Goal: Find specific page/section: Find specific page/section

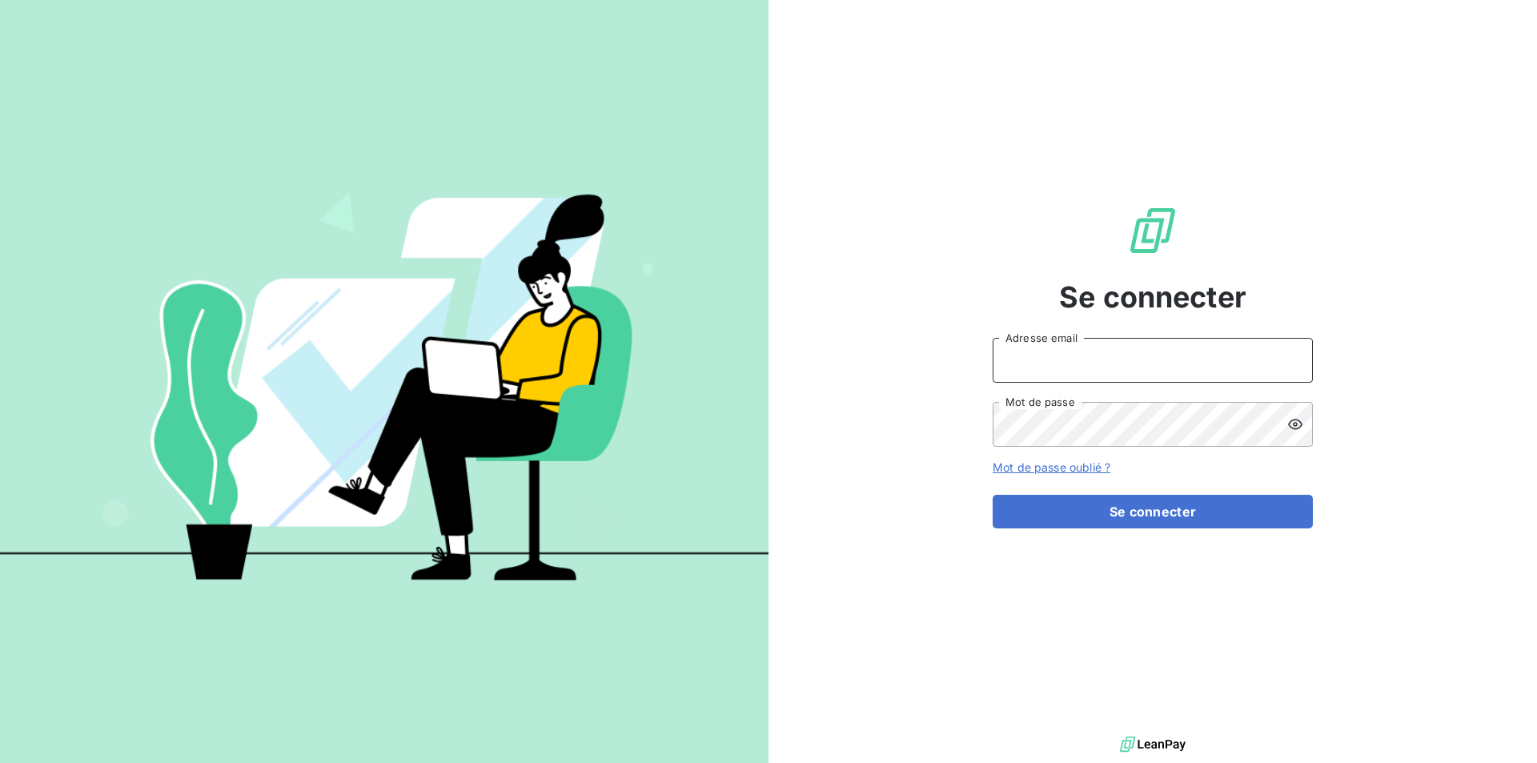
type input "fgrassin@thibaut.fr"
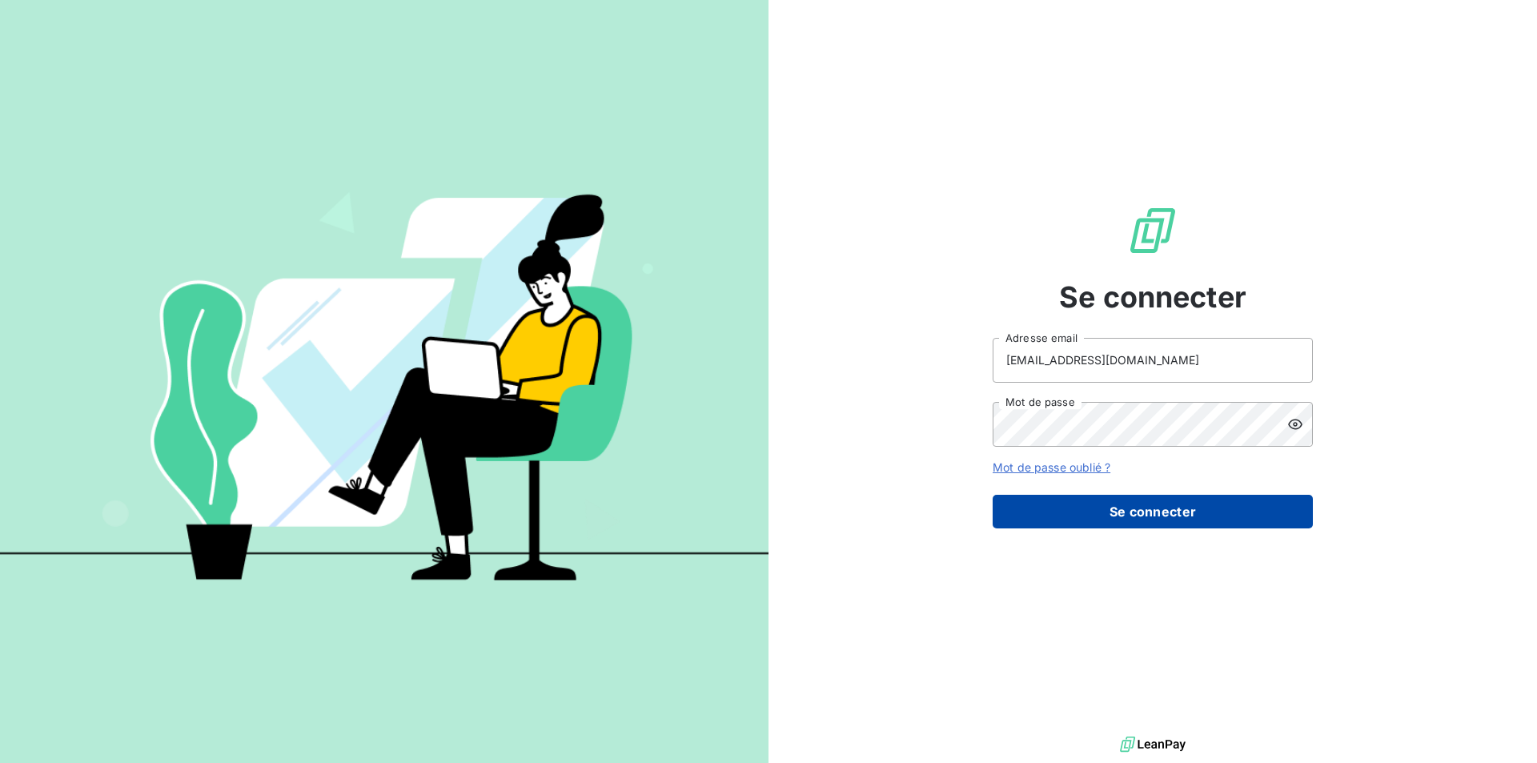
click at [1119, 521] on button "Se connecter" at bounding box center [1153, 512] width 320 height 34
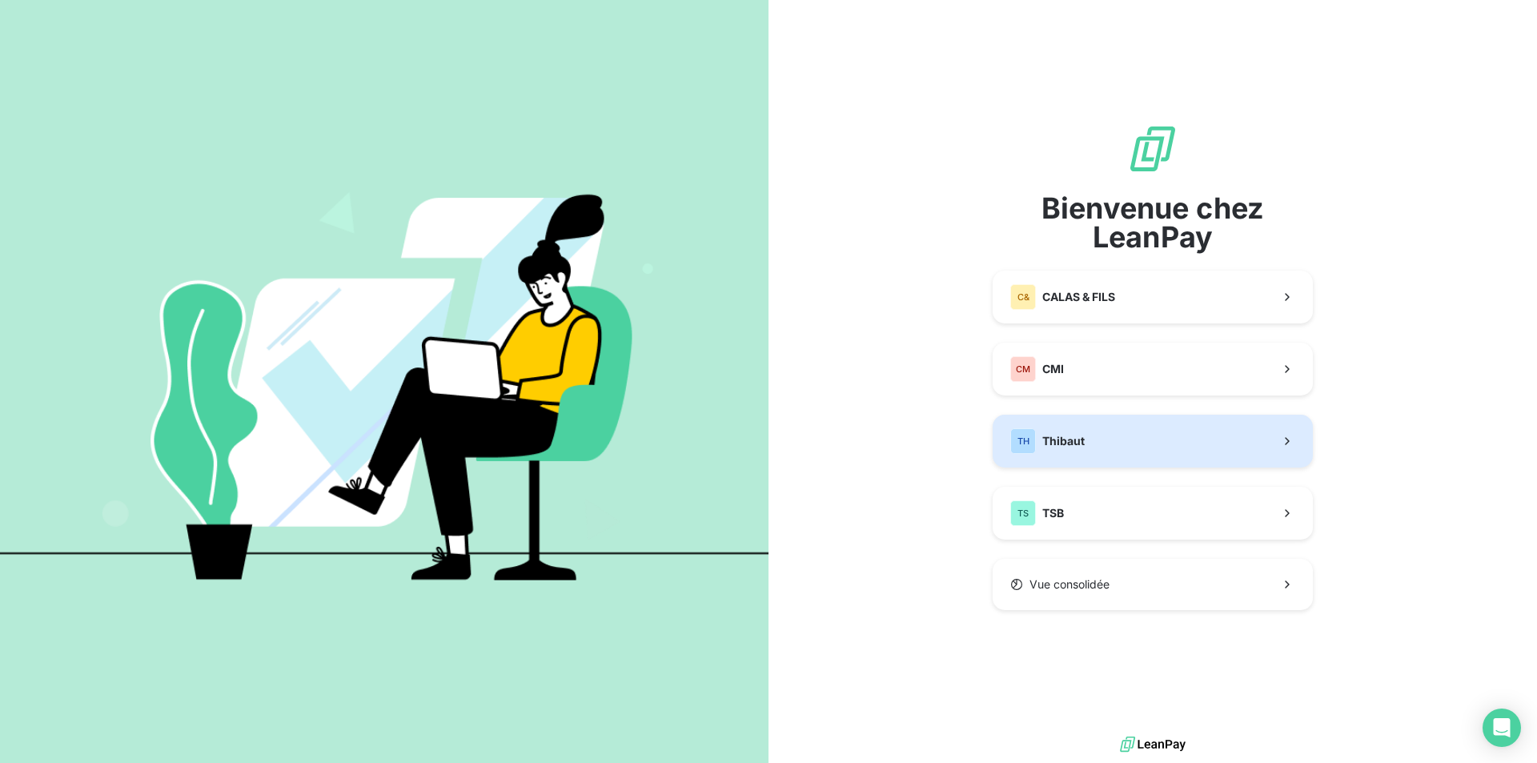
click at [1086, 436] on button "TH Thibaut" at bounding box center [1153, 441] width 320 height 53
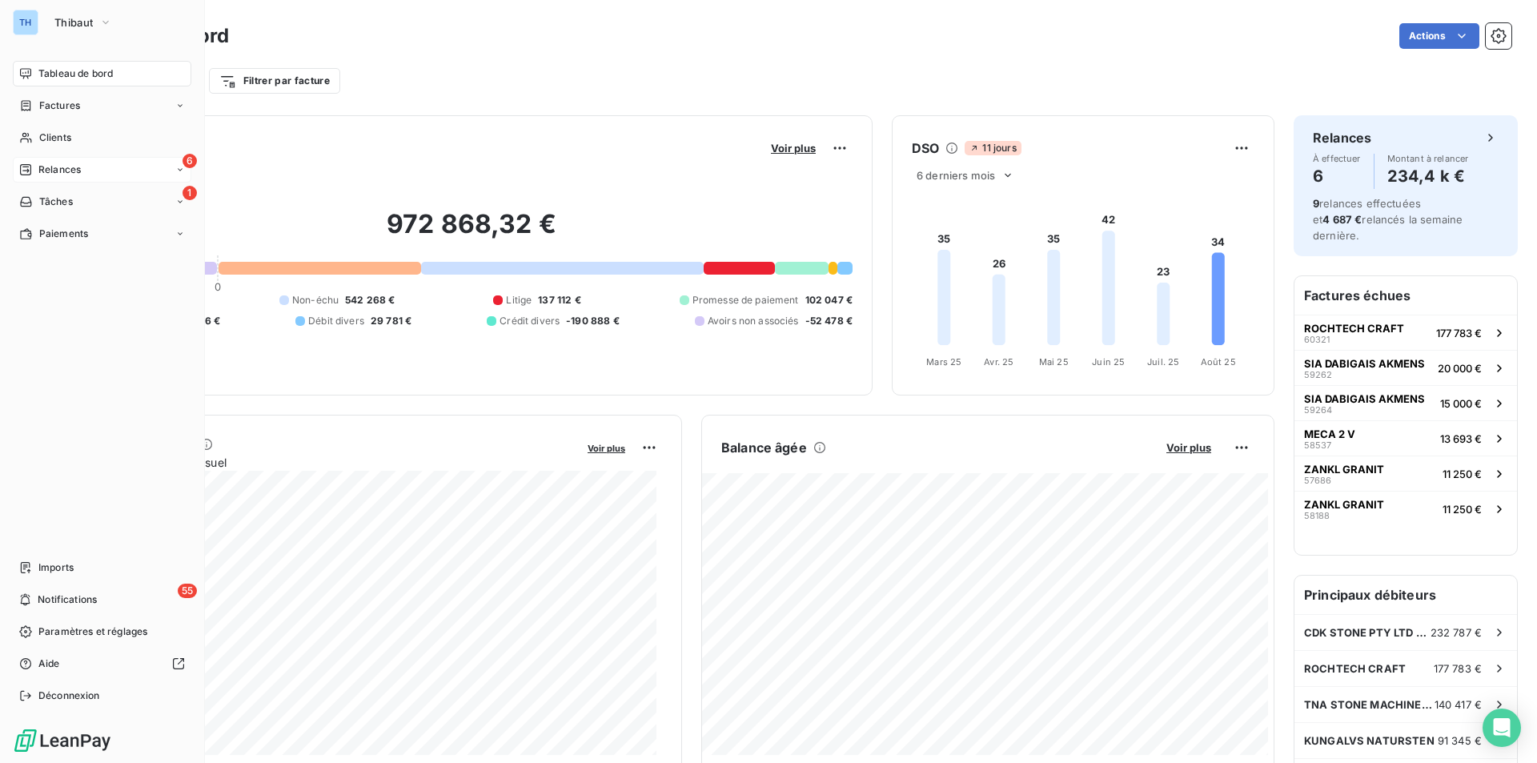
click at [57, 163] on span "Relances" at bounding box center [59, 170] width 42 height 14
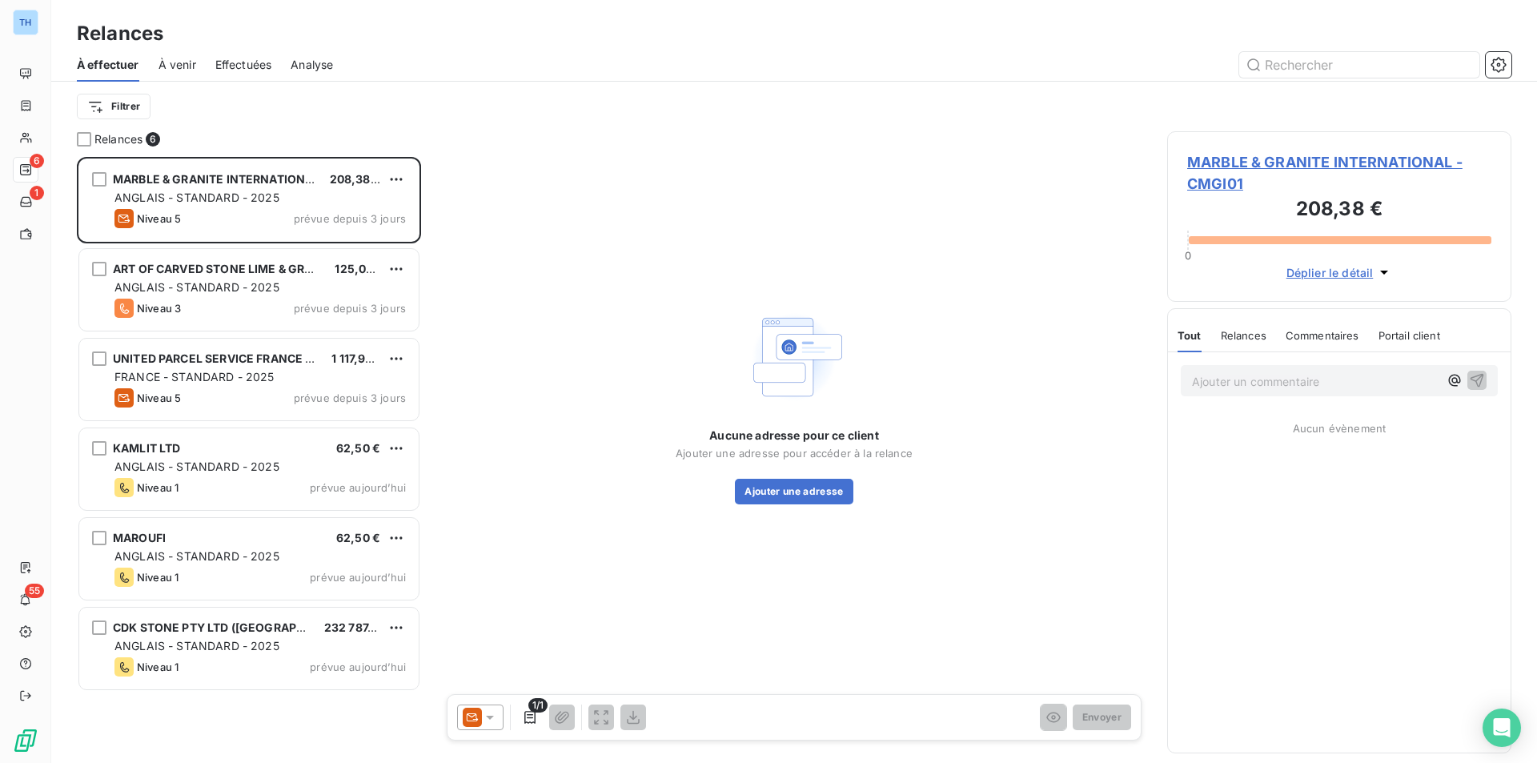
scroll to position [594, 332]
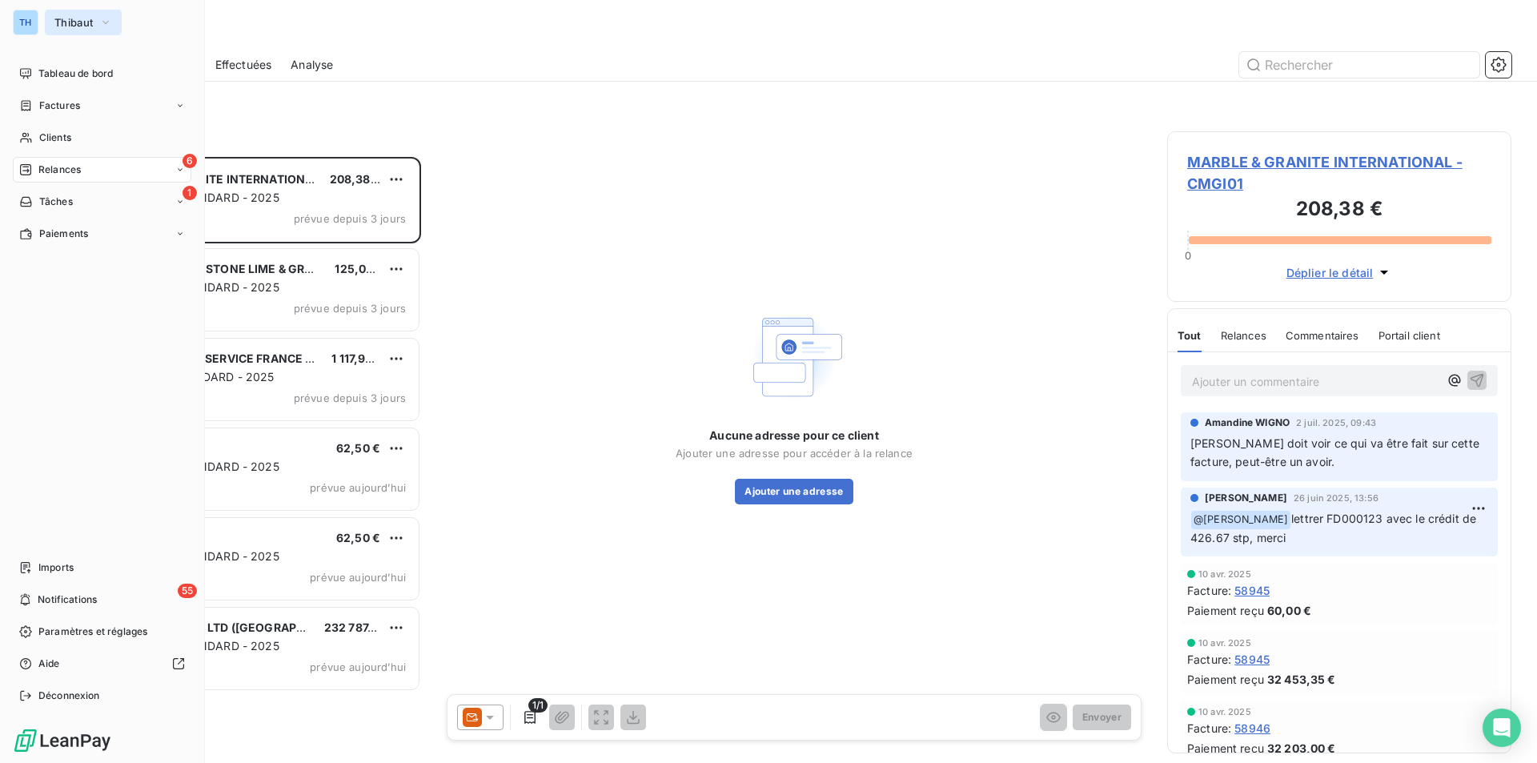
click at [76, 21] on span "Thibaut" at bounding box center [73, 22] width 38 height 13
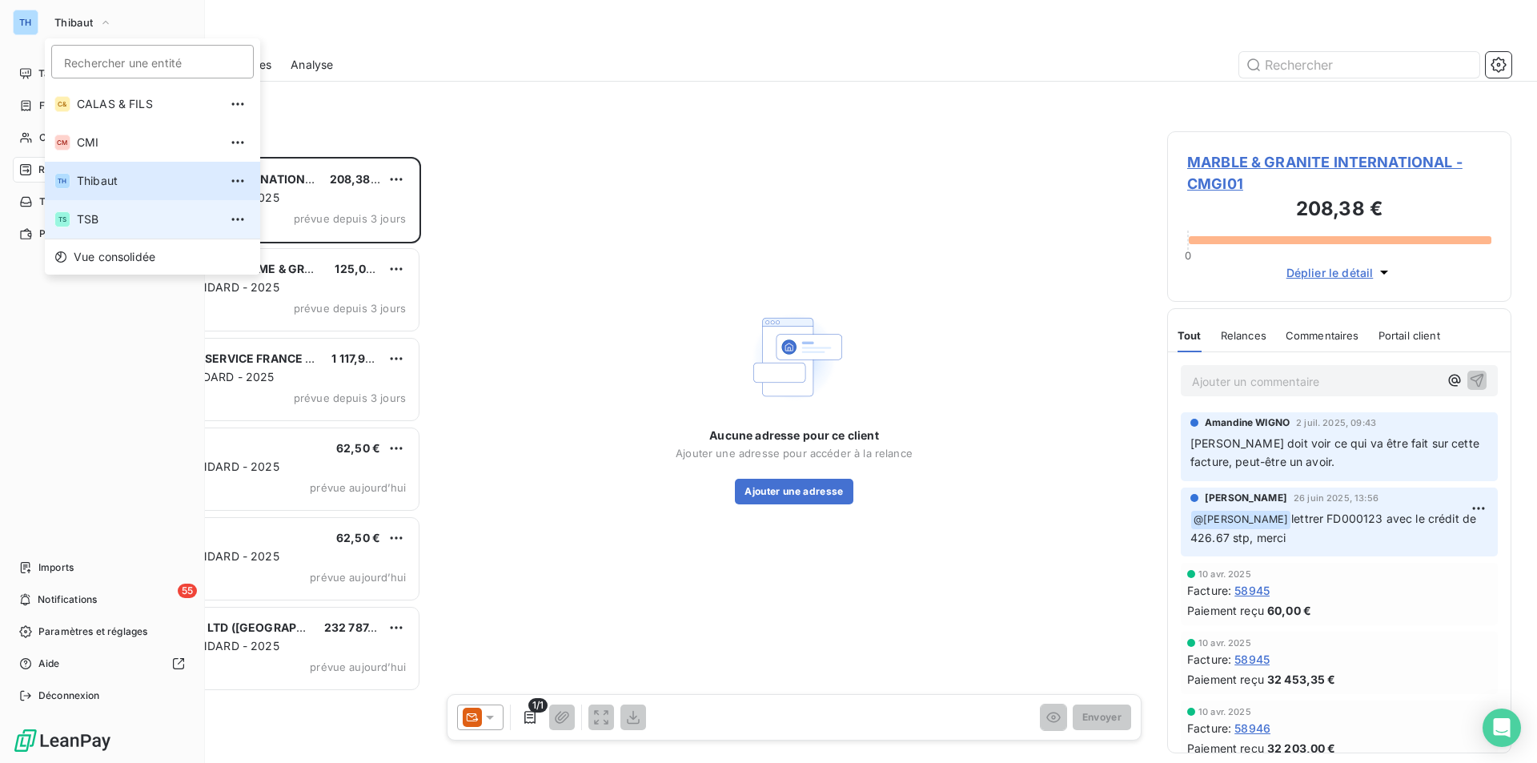
click at [97, 215] on span "TSB" at bounding box center [148, 219] width 142 height 16
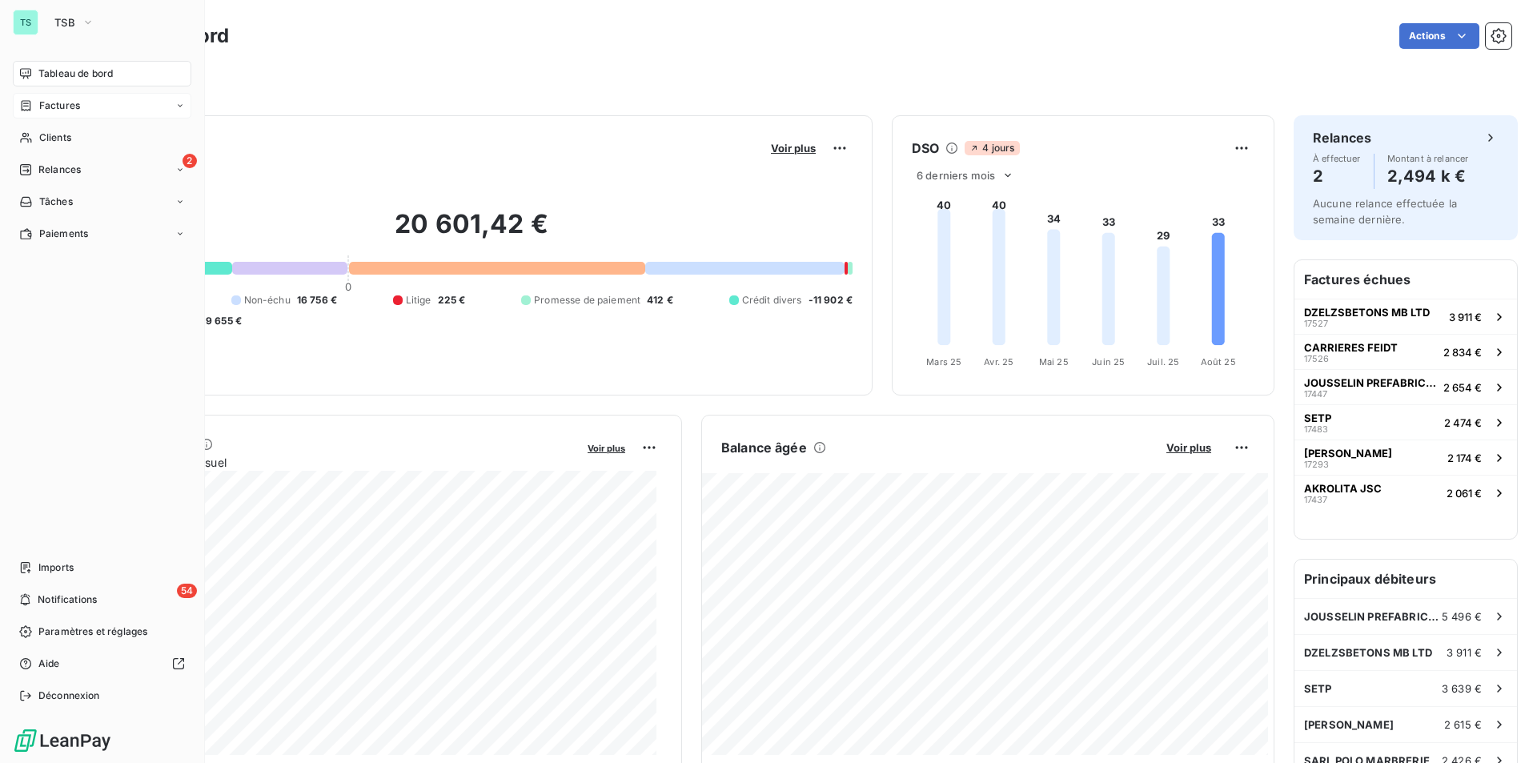
click at [49, 105] on span "Factures" at bounding box center [59, 105] width 41 height 14
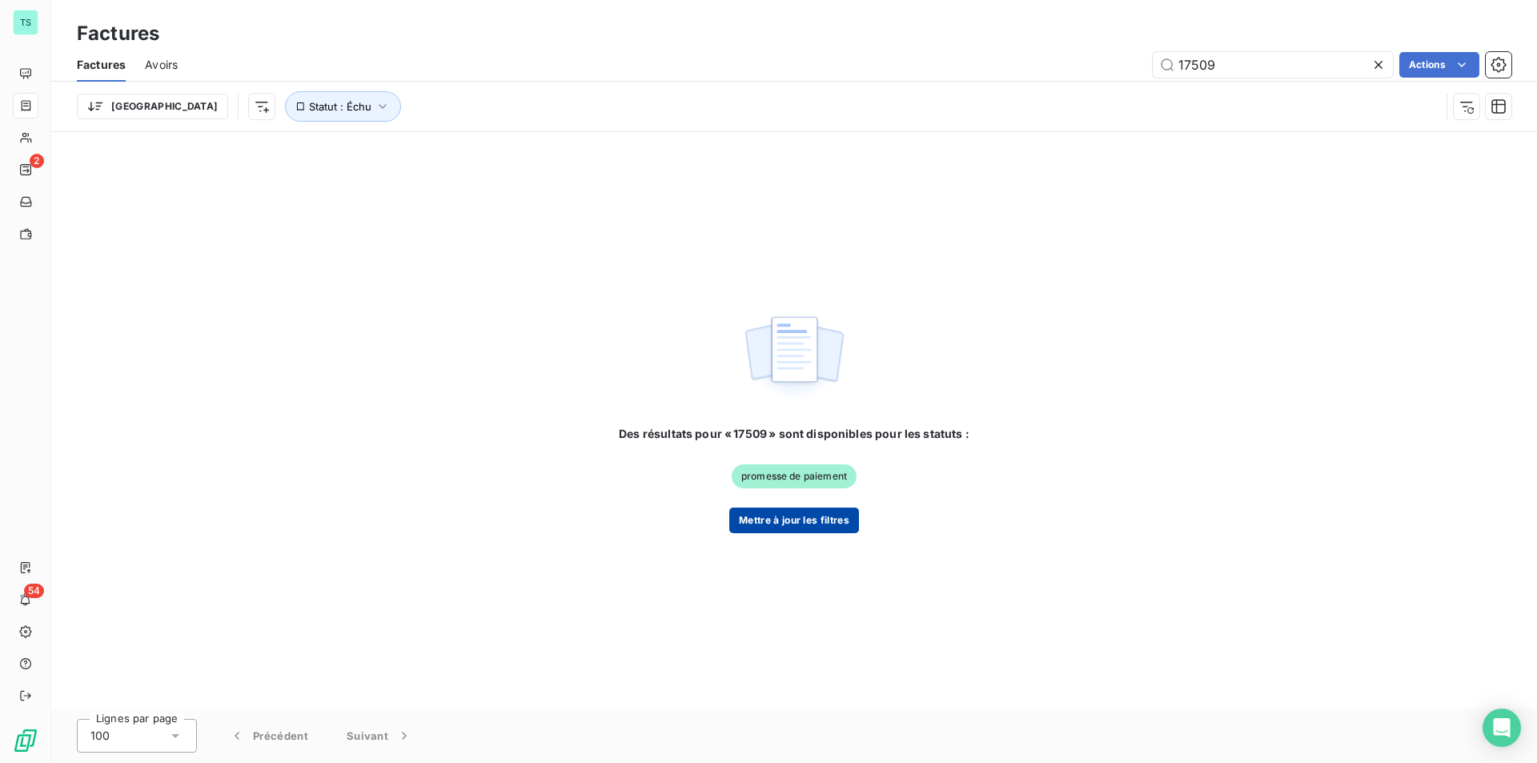
click at [769, 524] on button "Mettre à jour les filtres" at bounding box center [794, 521] width 130 height 26
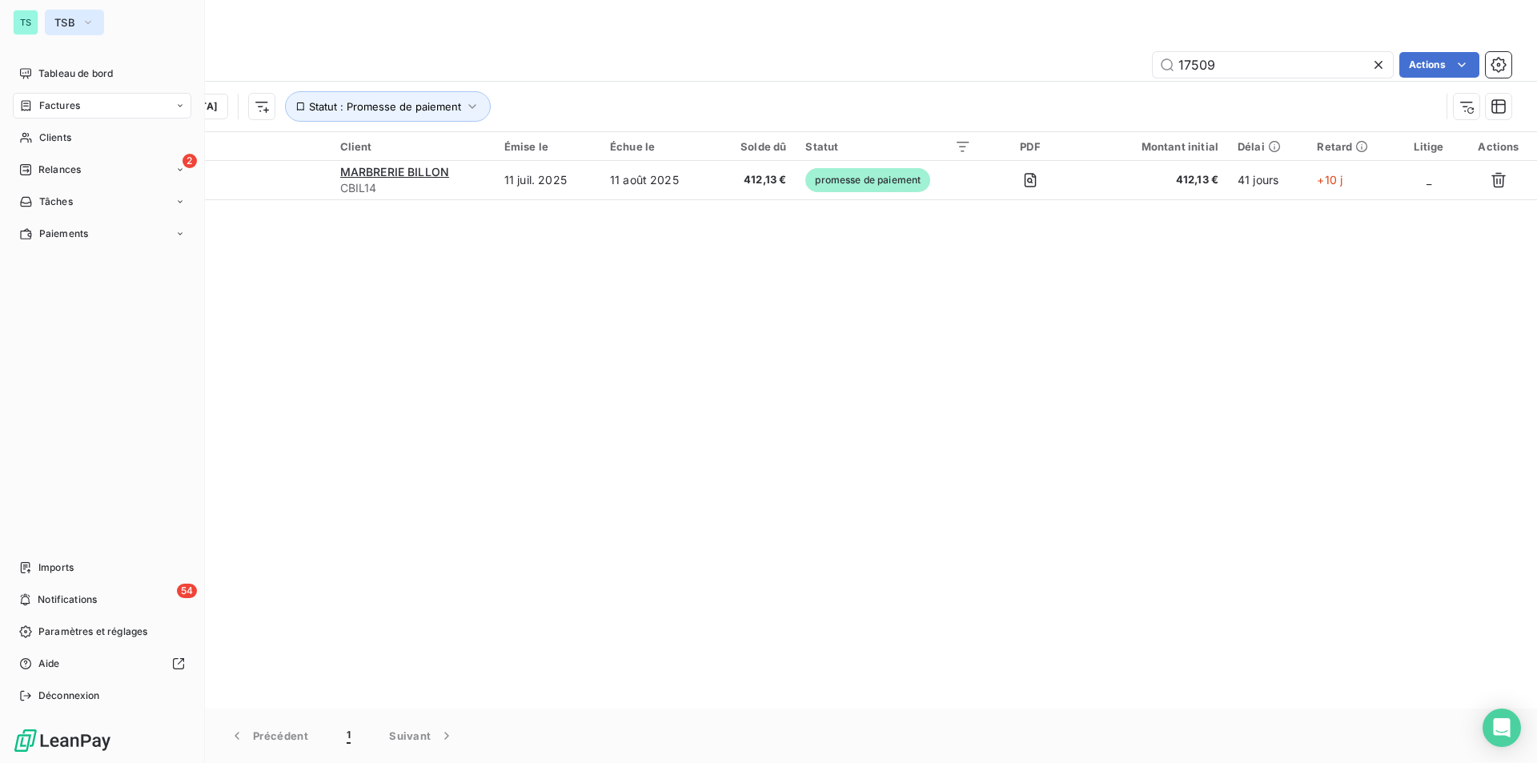
click at [70, 25] on span "TSB" at bounding box center [64, 22] width 21 height 13
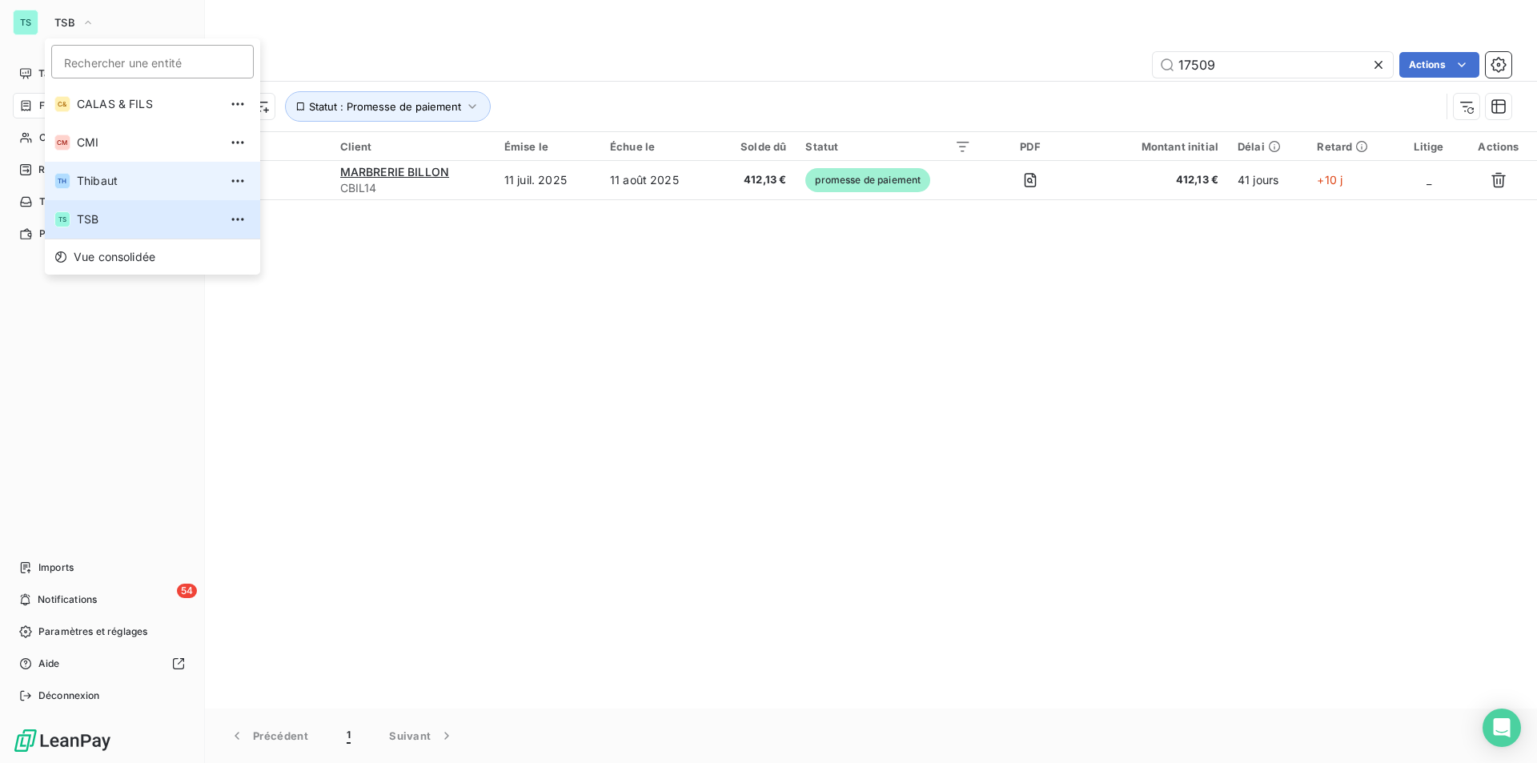
click at [106, 174] on span "Thibaut" at bounding box center [148, 181] width 142 height 16
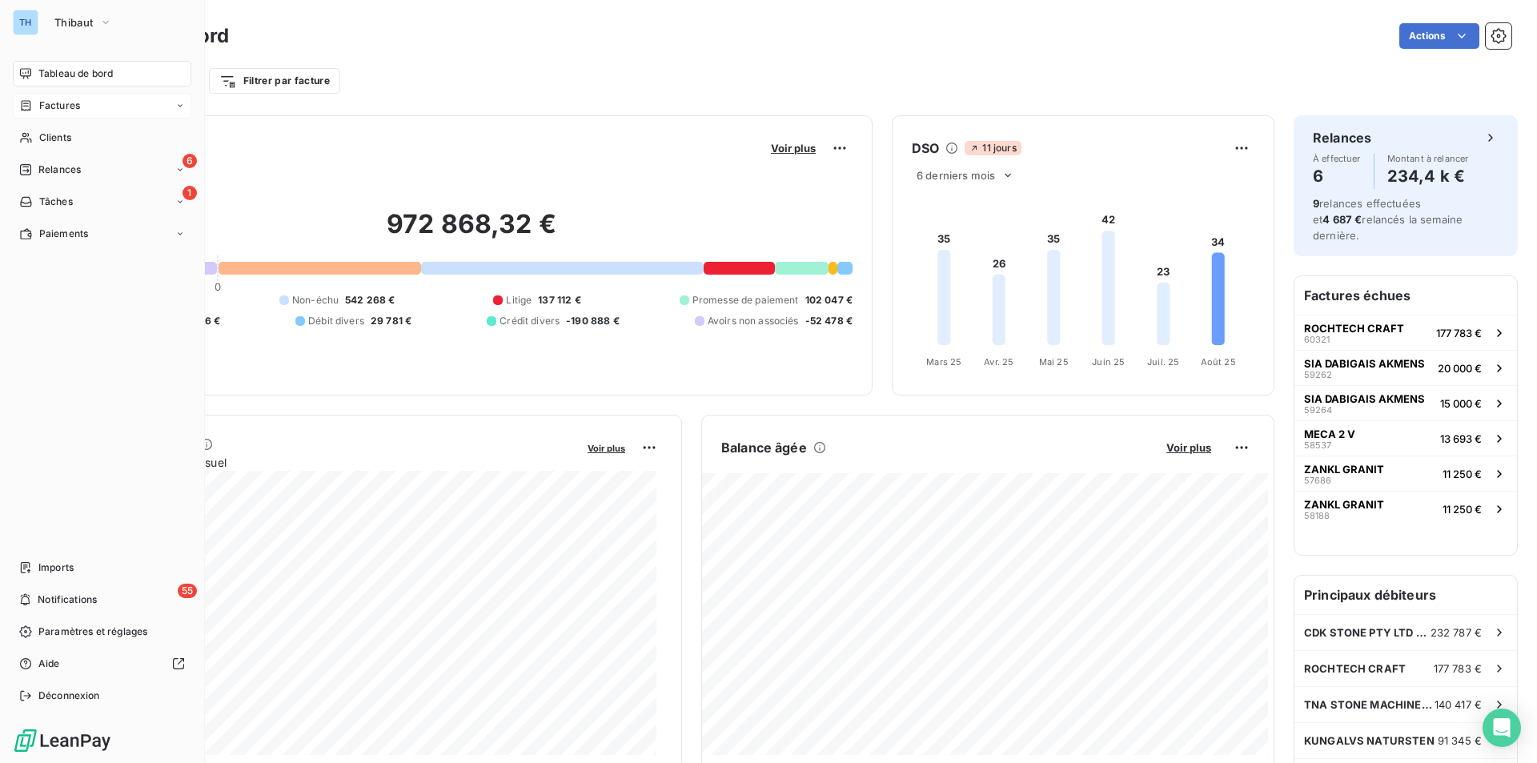
click at [54, 102] on span "Factures" at bounding box center [59, 105] width 41 height 14
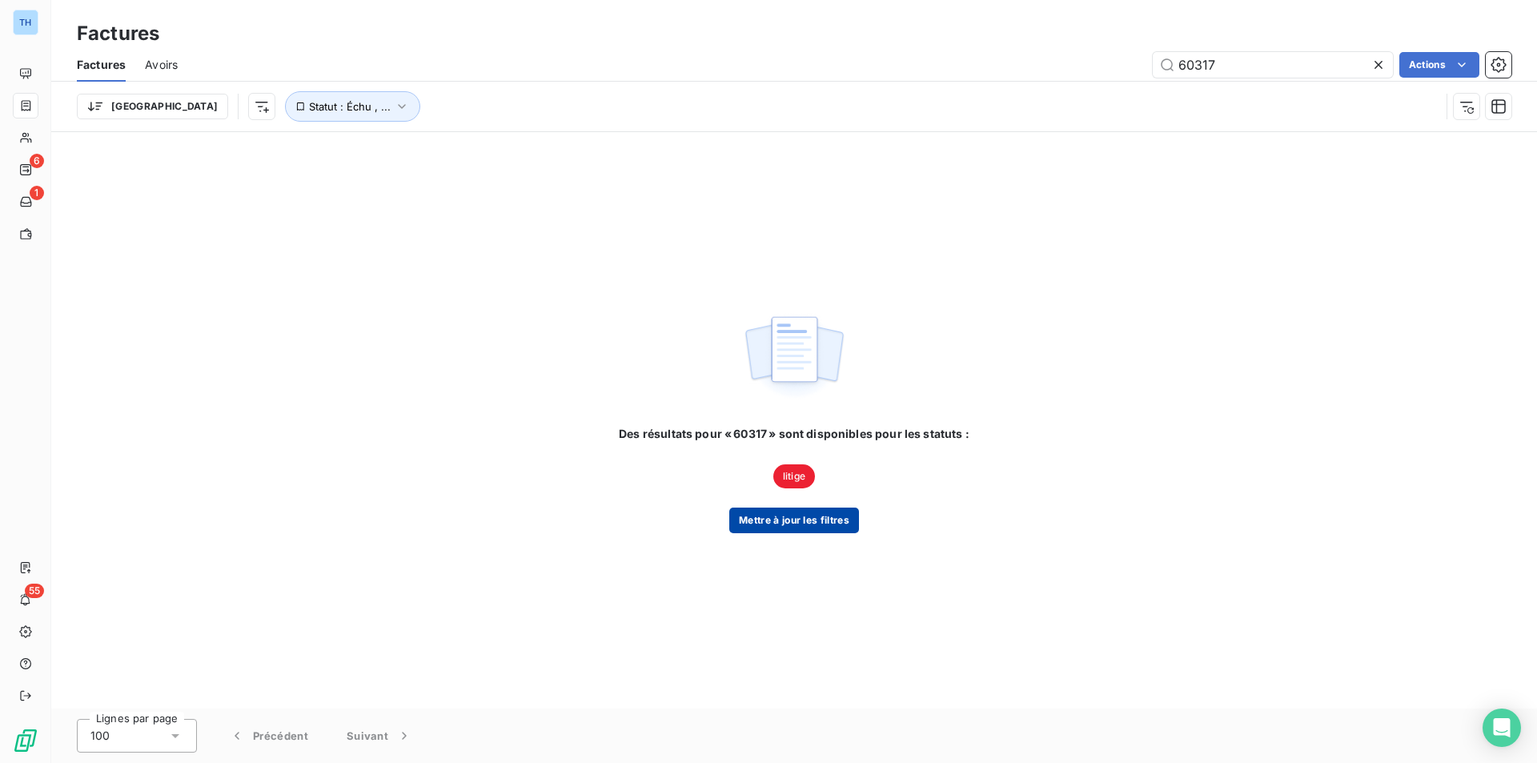
click at [783, 520] on button "Mettre à jour les filtres" at bounding box center [794, 521] width 130 height 26
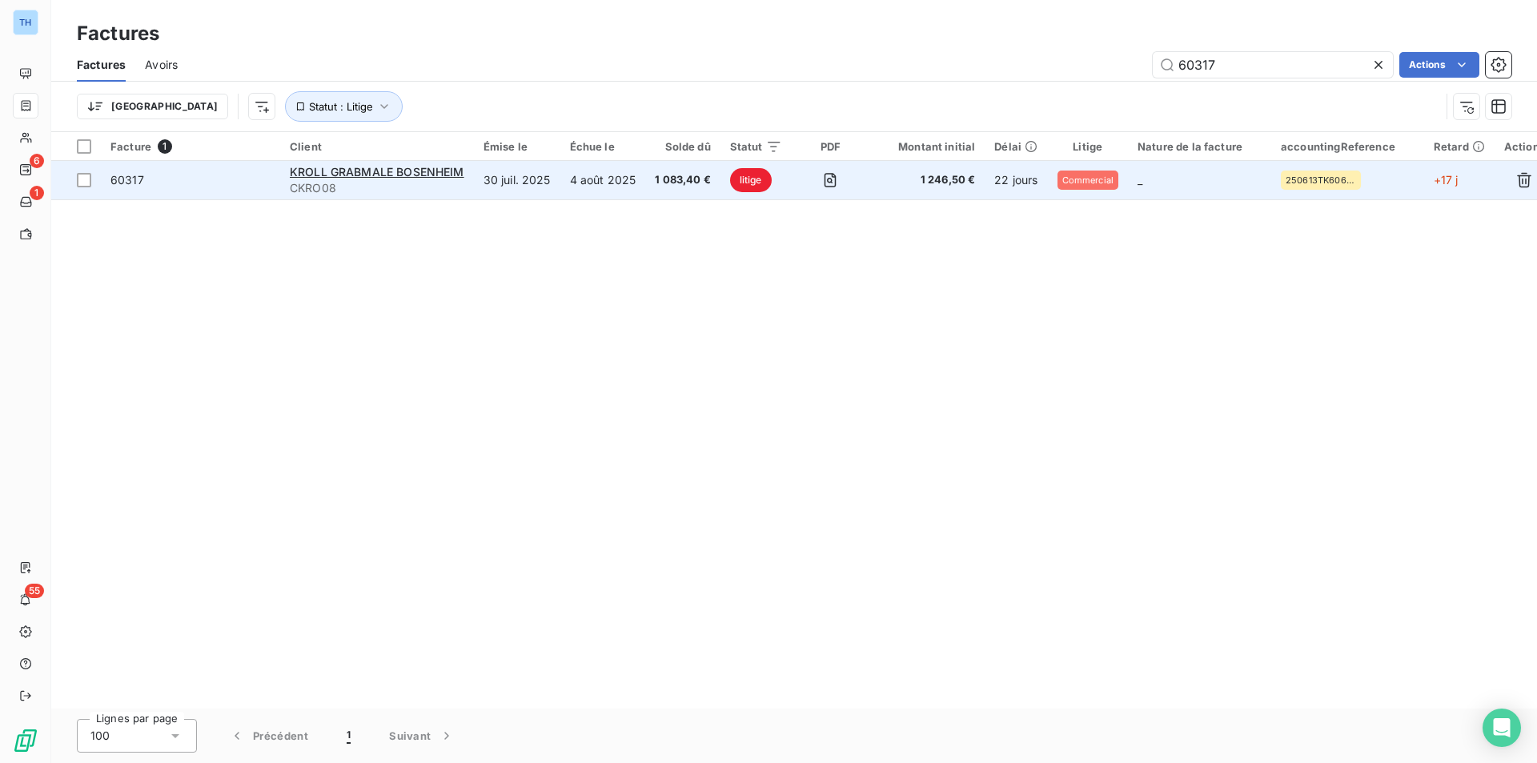
click at [390, 163] on td "KROLL GRABMALE BOSENHEIM CKRO08" at bounding box center [377, 180] width 194 height 38
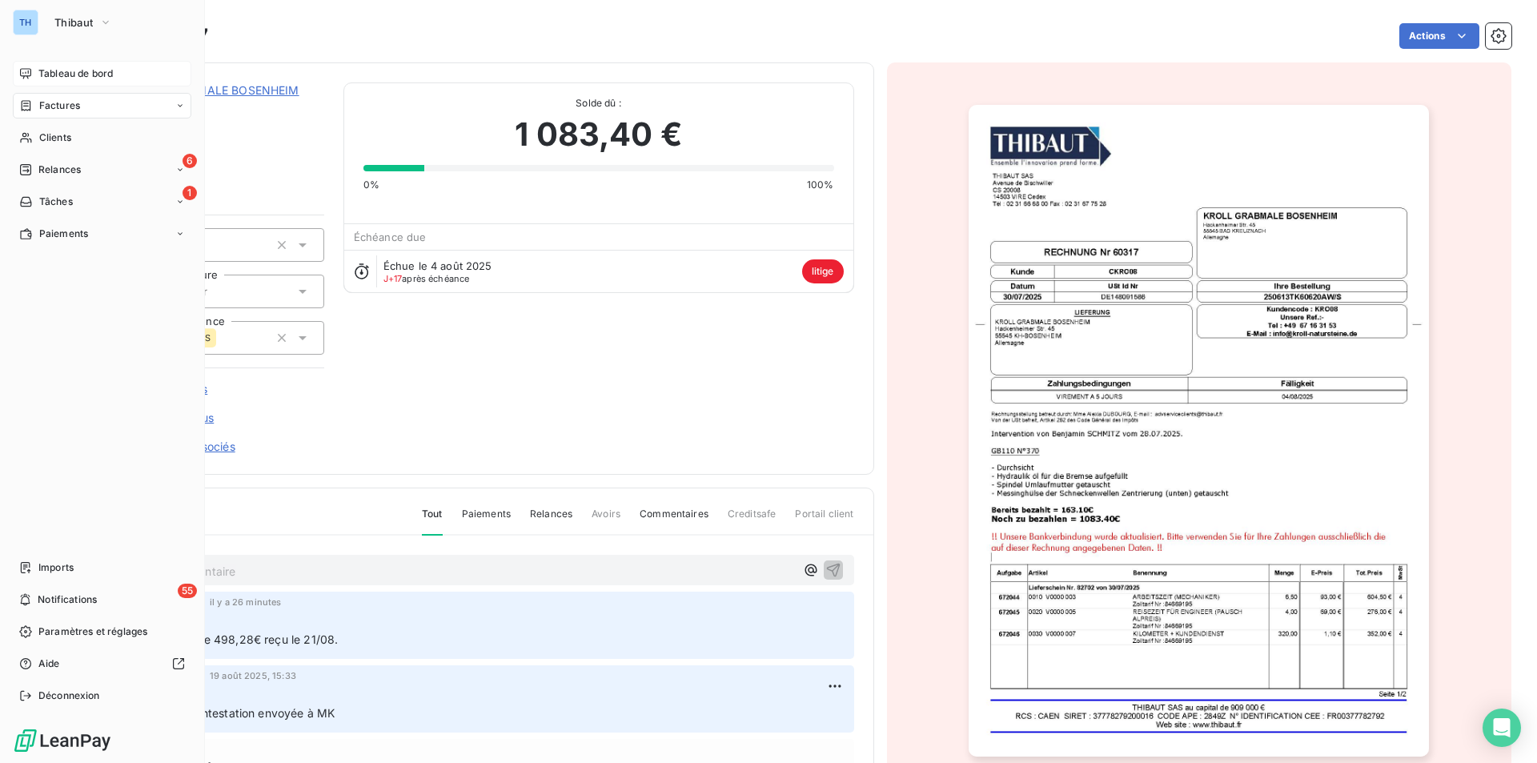
click at [62, 75] on span "Tableau de bord" at bounding box center [75, 73] width 74 height 14
